Goal: Task Accomplishment & Management: Use online tool/utility

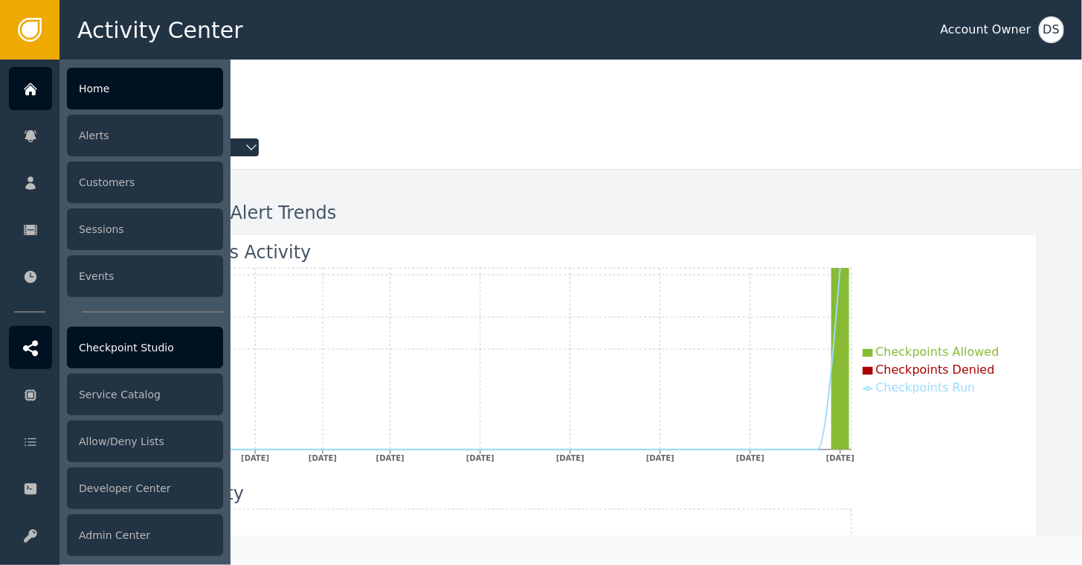
click at [119, 348] on div "Checkpoint Studio" at bounding box center [145, 348] width 156 height 42
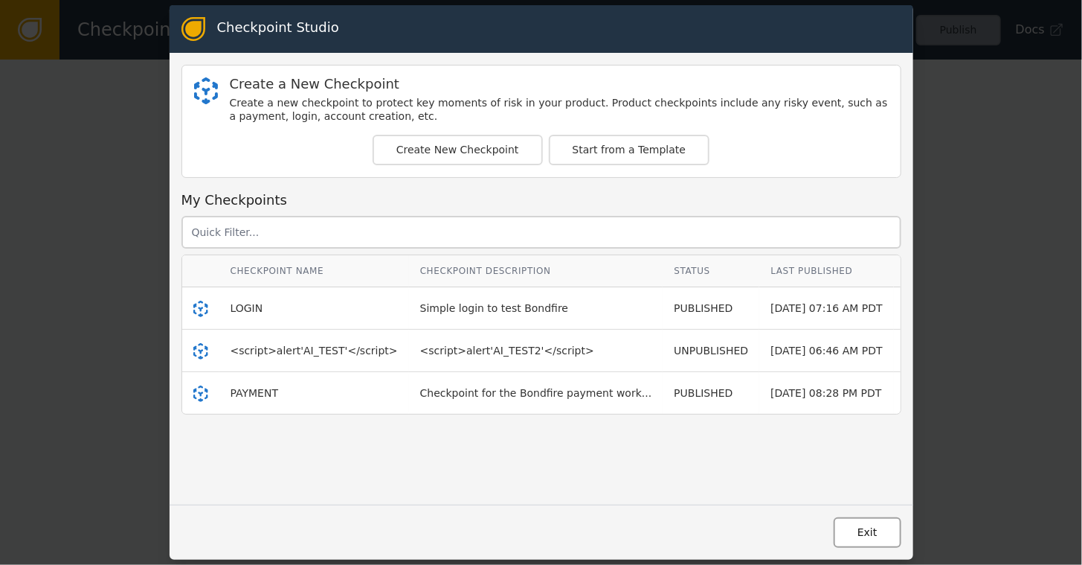
click at [866, 535] on button "Exit" at bounding box center [868, 532] width 68 height 31
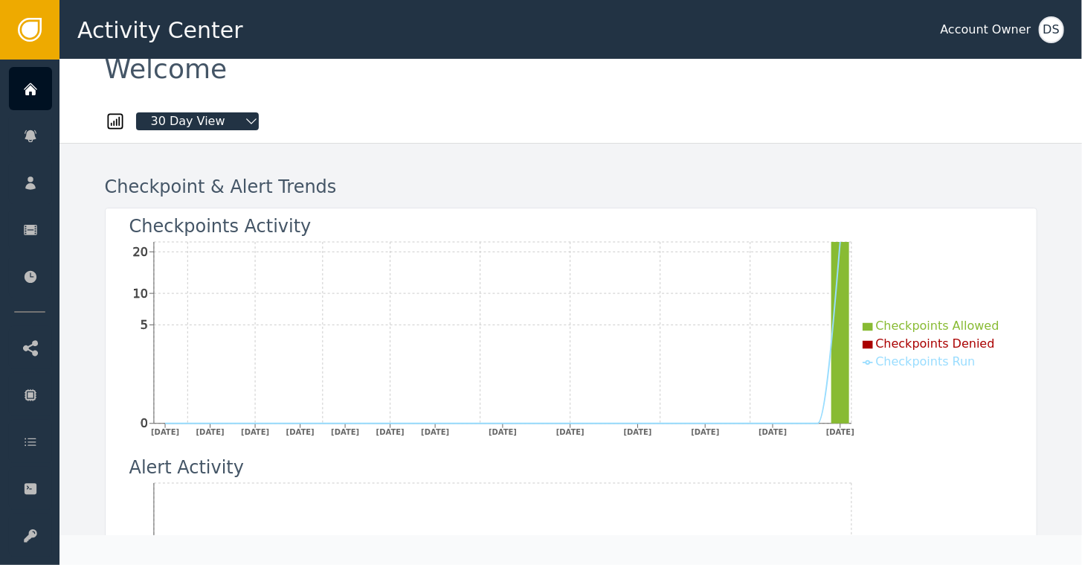
scroll to position [74, 0]
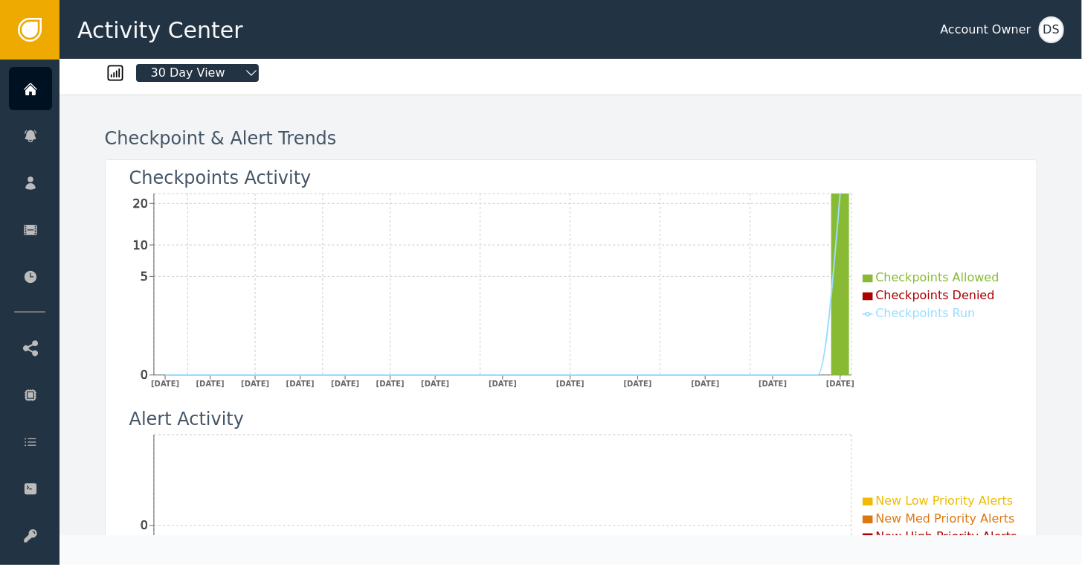
click at [1064, 24] on div "DS" at bounding box center [1051, 29] width 25 height 27
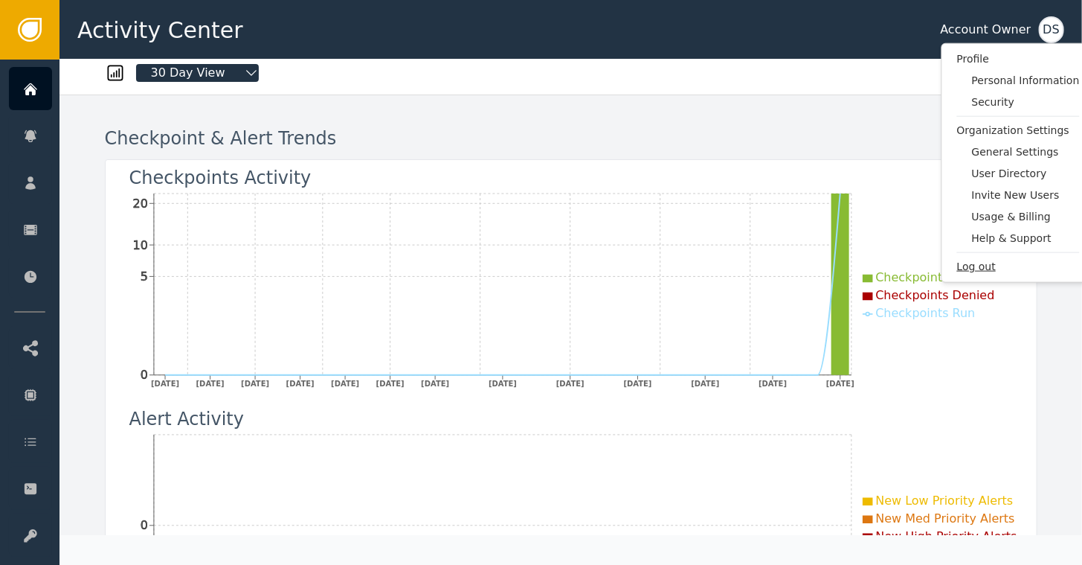
click at [987, 269] on span "Log out" at bounding box center [1018, 267] width 123 height 16
